Goal: Use online tool/utility: Utilize a website feature to perform a specific function

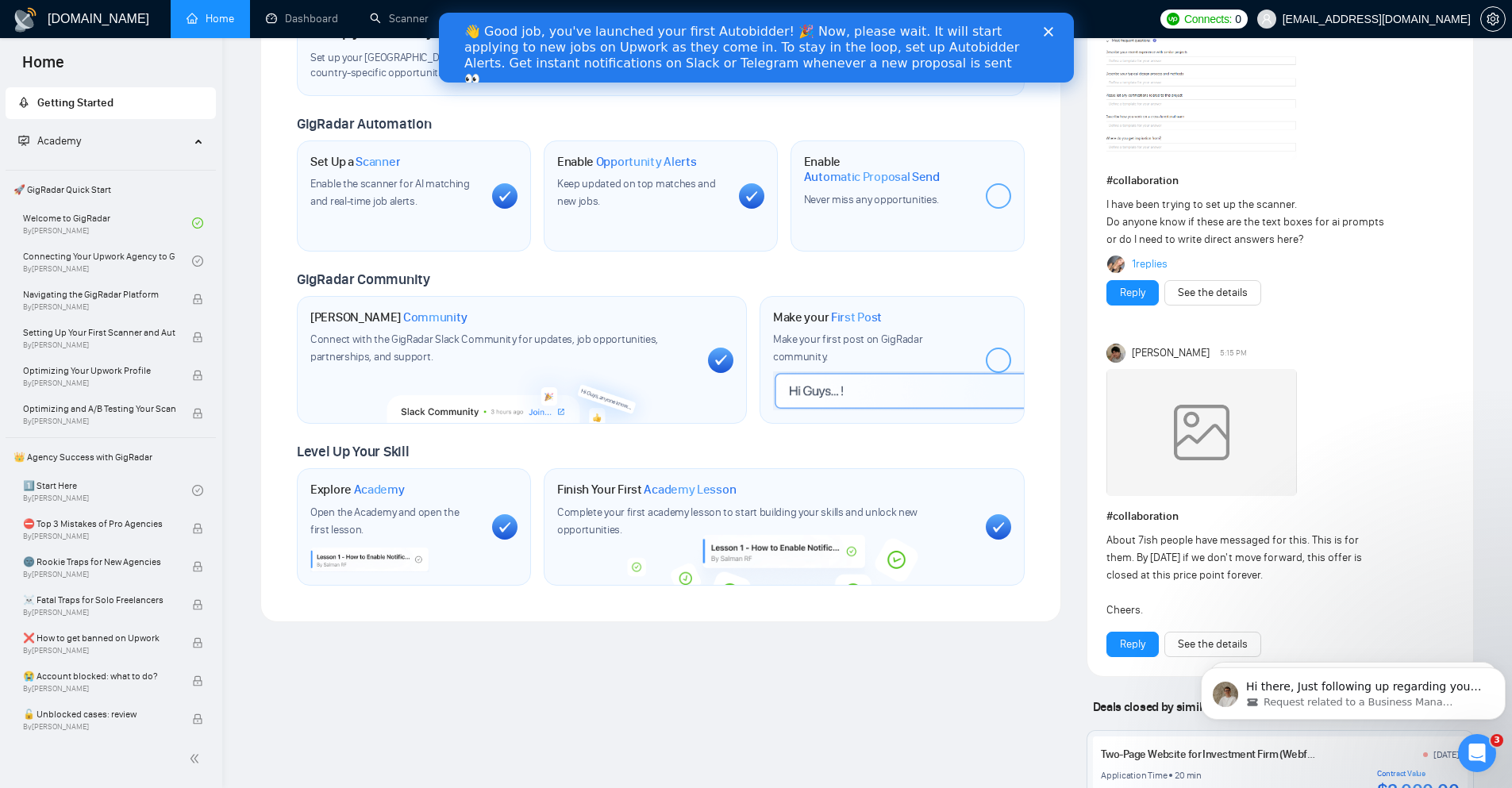
scroll to position [476, 0]
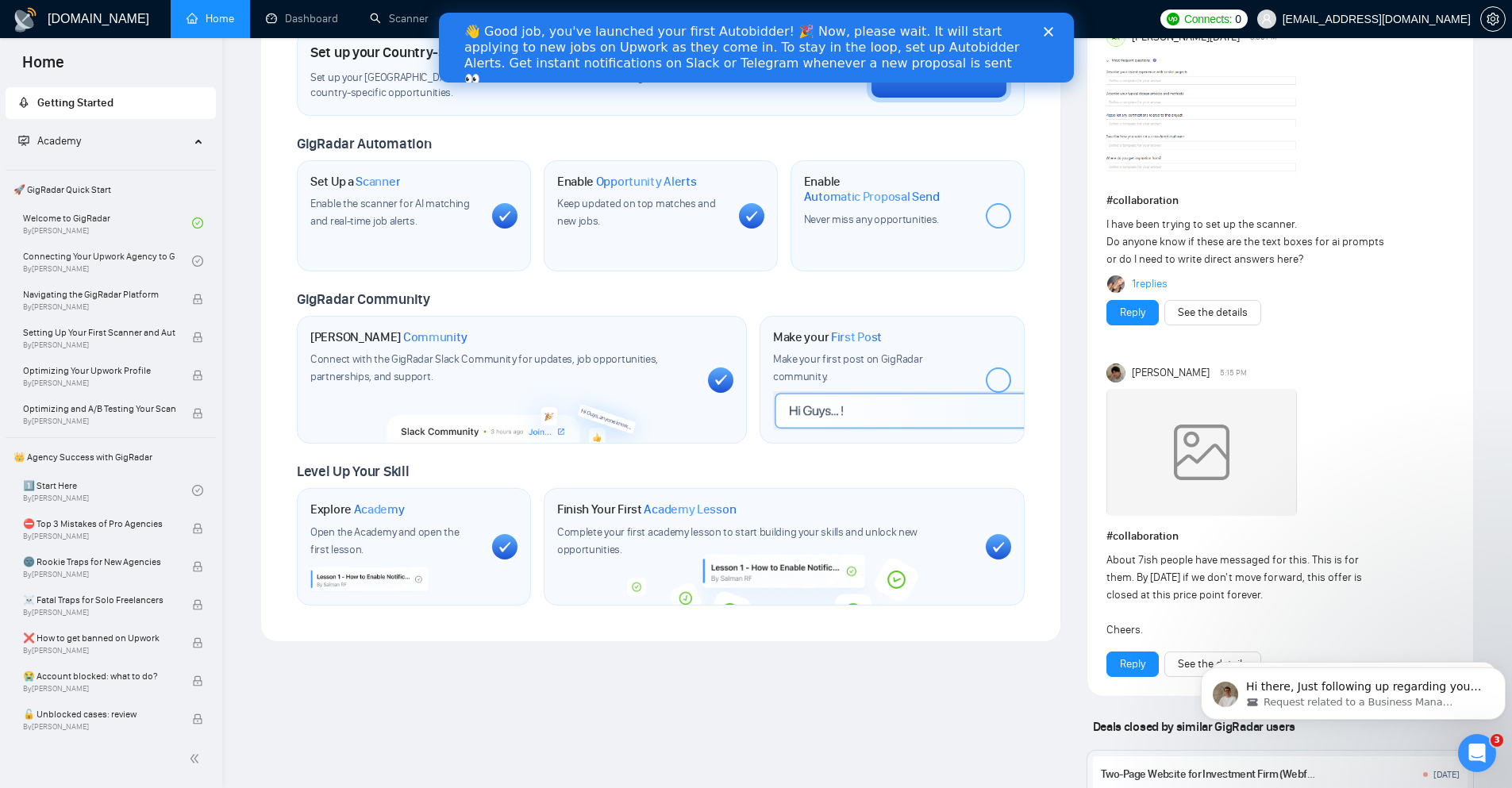
click at [1166, 437] on img at bounding box center [1201, 452] width 191 height 127
click at [1049, 33] on polygon "Close" at bounding box center [1048, 32] width 9 height 9
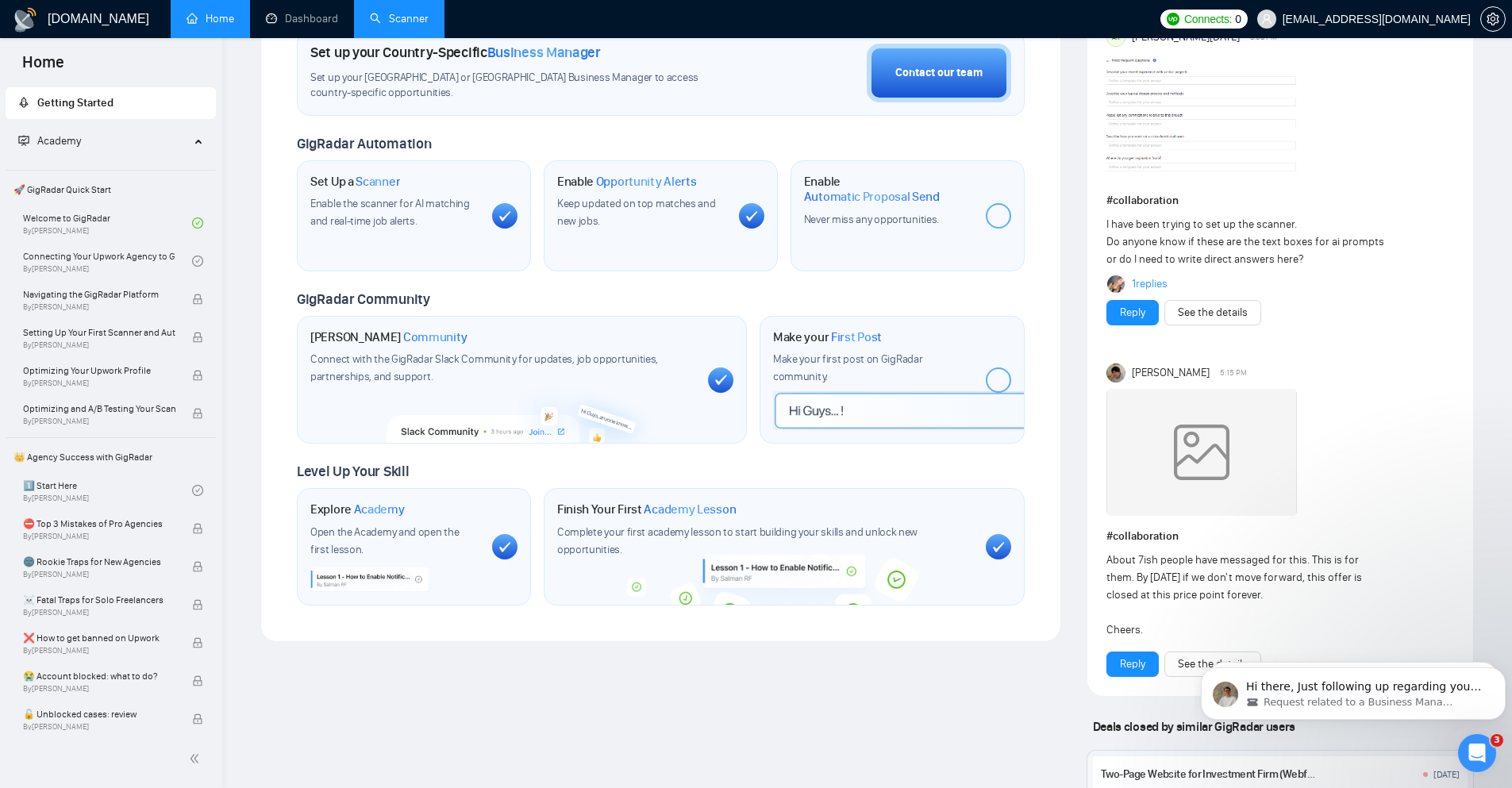
click at [417, 25] on link "Scanner" at bounding box center [399, 18] width 58 height 14
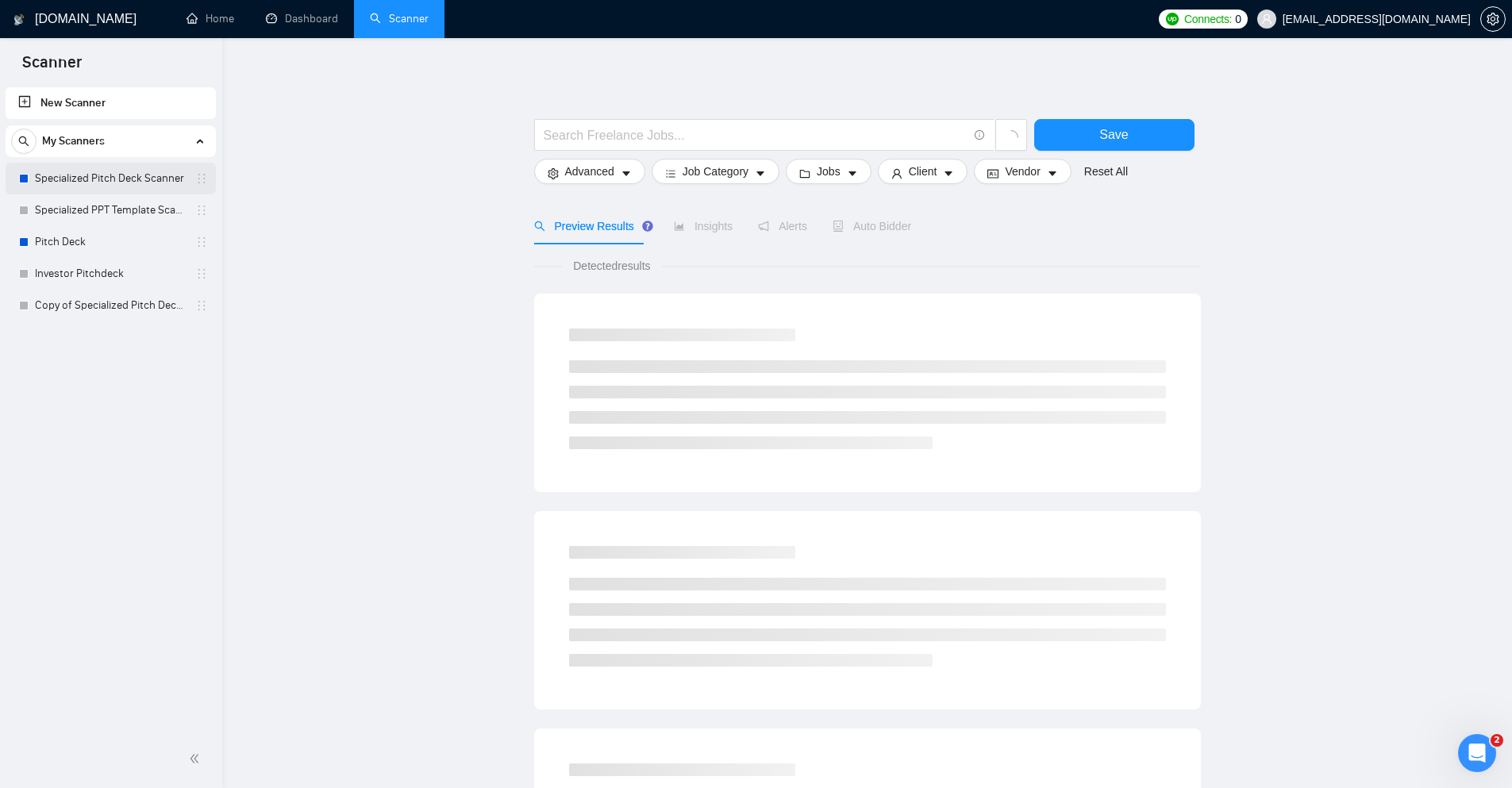
click at [102, 179] on link "Specialized Pitch Deck Scanner" at bounding box center [110, 178] width 151 height 32
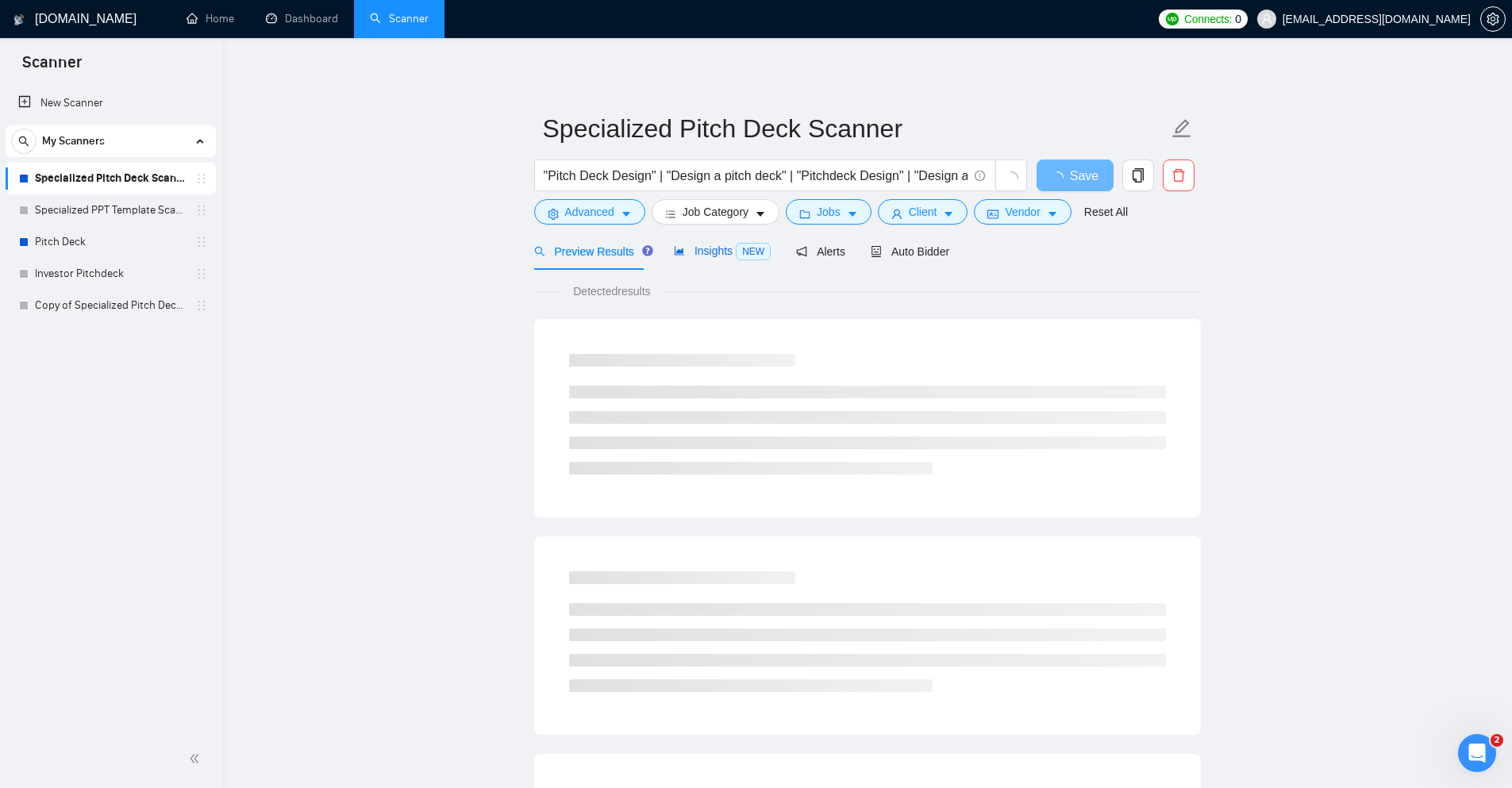
click at [699, 252] on span "Insights NEW" at bounding box center [723, 251] width 97 height 13
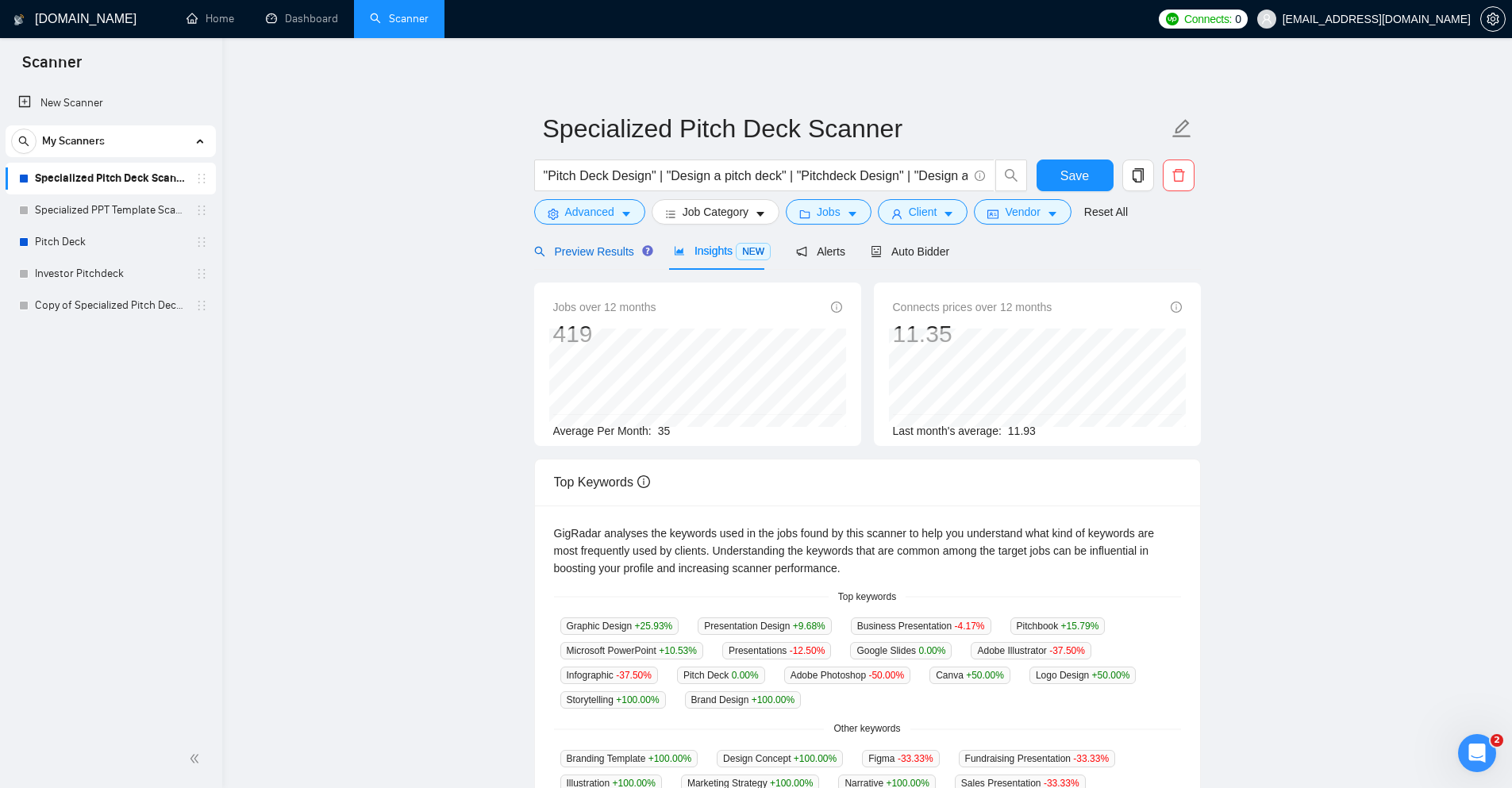
click at [581, 250] on span "Preview Results" at bounding box center [591, 251] width 114 height 13
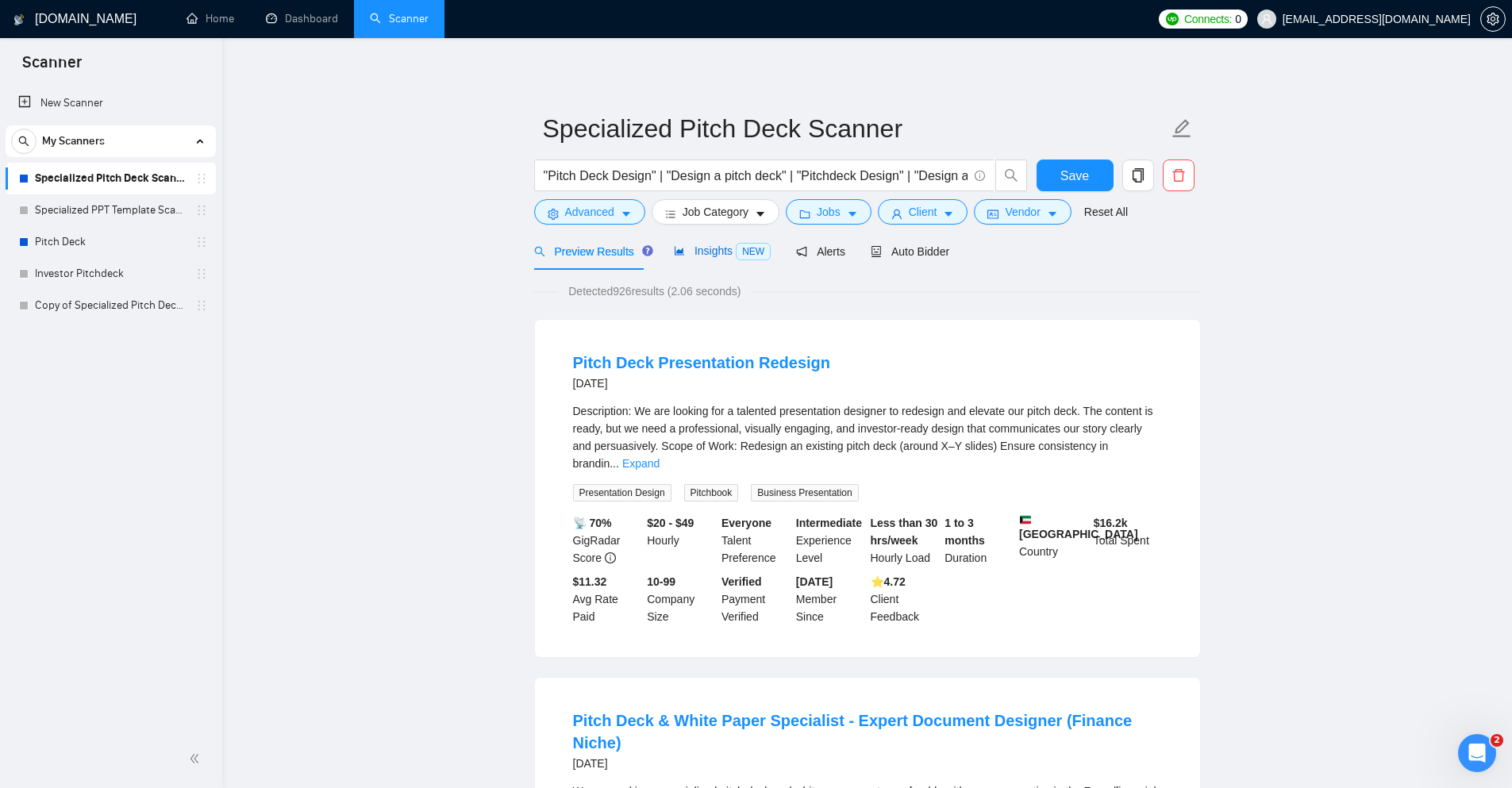
click at [695, 245] on span "Insights NEW" at bounding box center [723, 251] width 97 height 13
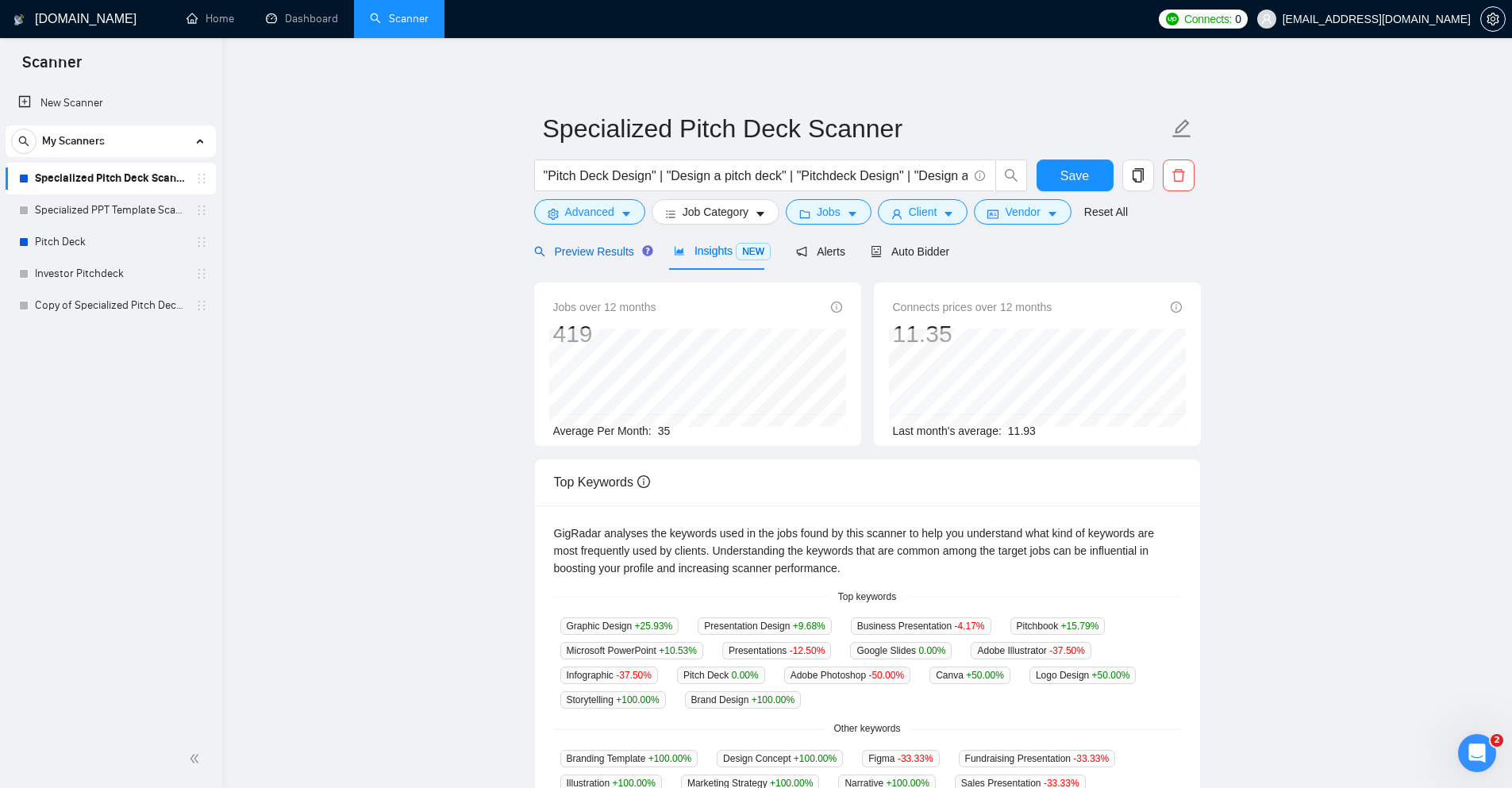
click at [566, 249] on span "Preview Results" at bounding box center [591, 251] width 114 height 13
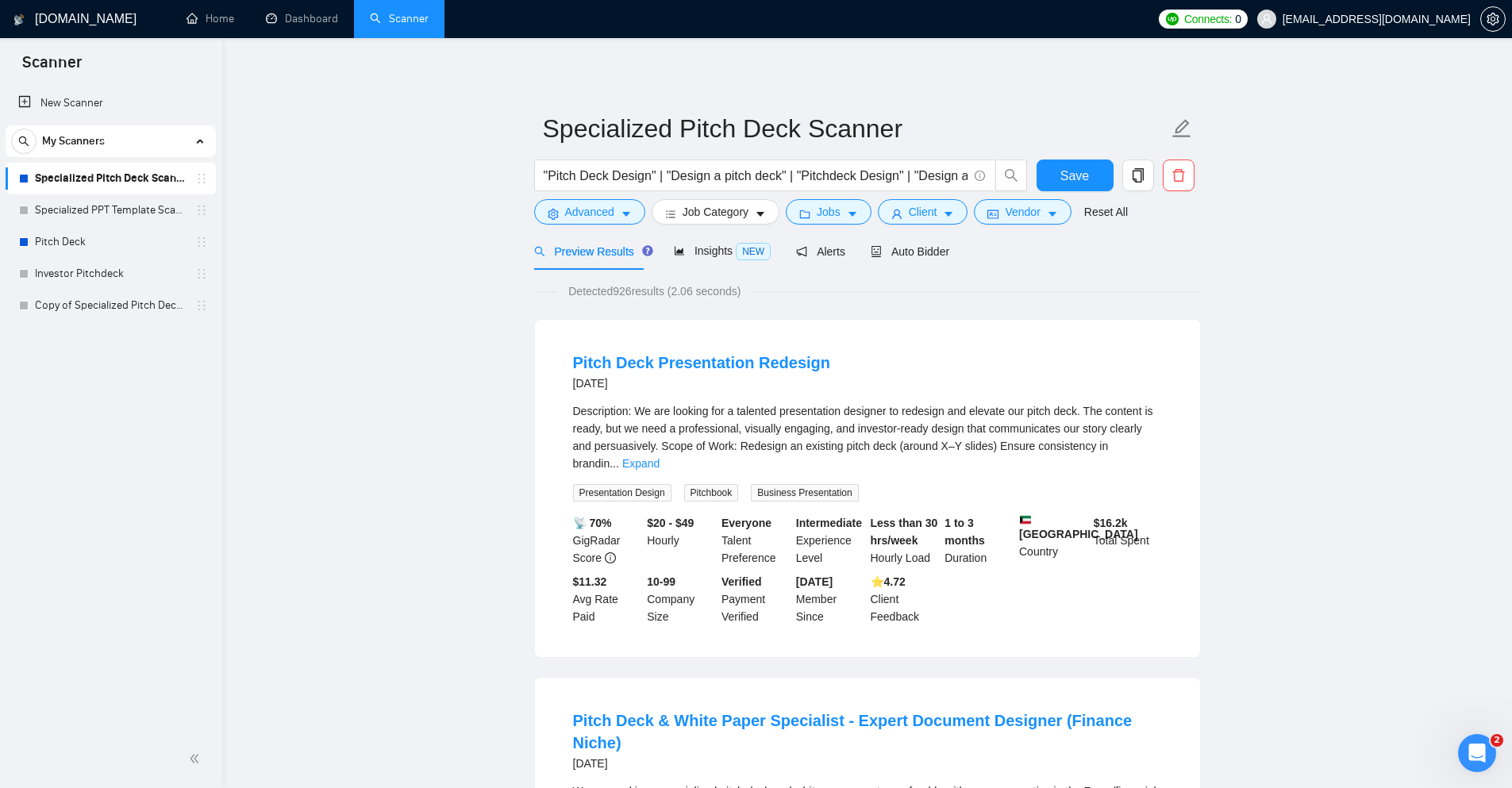
click at [116, 210] on link "Specialized PPT Template Scanner" at bounding box center [110, 210] width 151 height 32
